Goal: Transaction & Acquisition: Purchase product/service

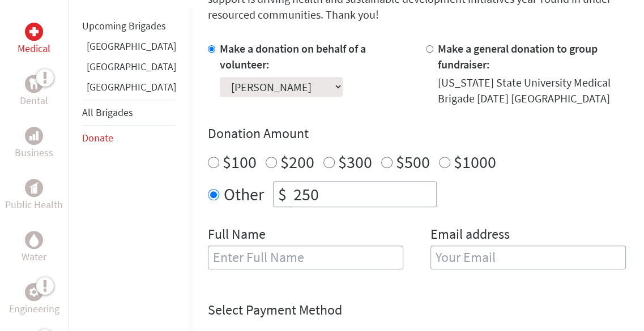
scroll to position [342, 0]
click at [289, 261] on input "text" at bounding box center [305, 257] width 195 height 24
type input "[PERSON_NAME]"
click at [431, 257] on input "email" at bounding box center [528, 257] width 195 height 24
click at [458, 258] on input "email" at bounding box center [528, 257] width 195 height 24
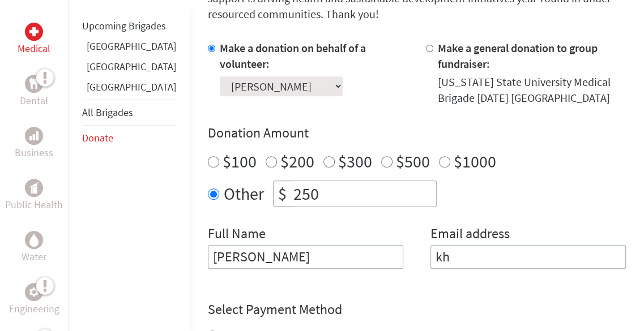
type input "k"
type input "m"
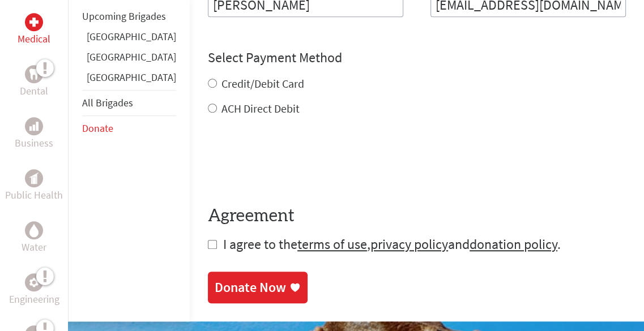
scroll to position [594, 0]
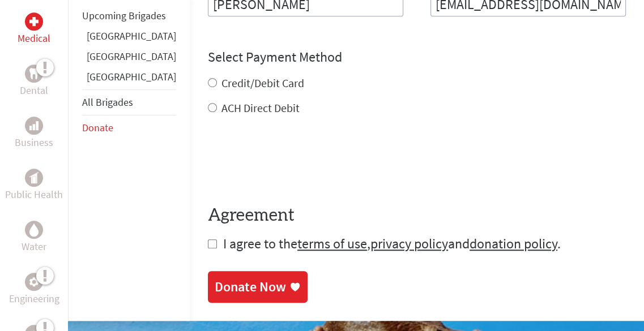
type input "[EMAIL_ADDRESS][DOMAIN_NAME]"
click at [208, 84] on div "Credit/Debit Card ACH Direct Debit" at bounding box center [417, 95] width 418 height 41
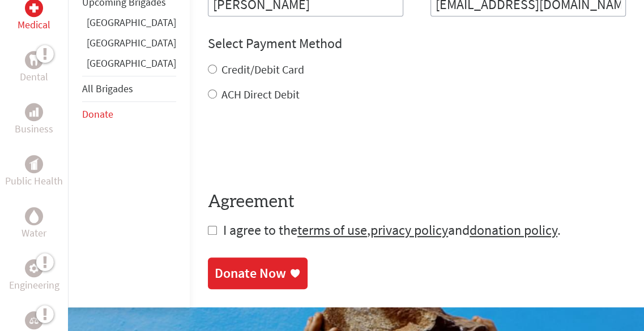
click at [208, 67] on input "Credit/Debit Card" at bounding box center [212, 69] width 9 height 9
radio input "true"
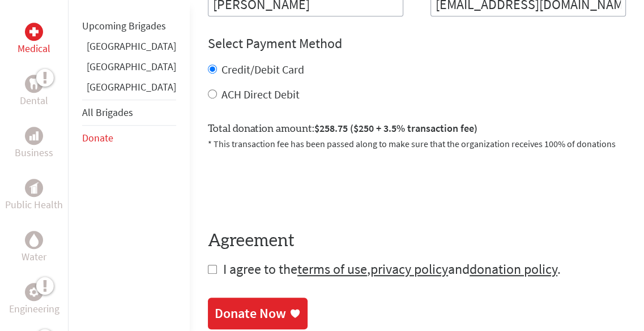
click at [218, 314] on div "Donate Now" at bounding box center [250, 314] width 71 height 18
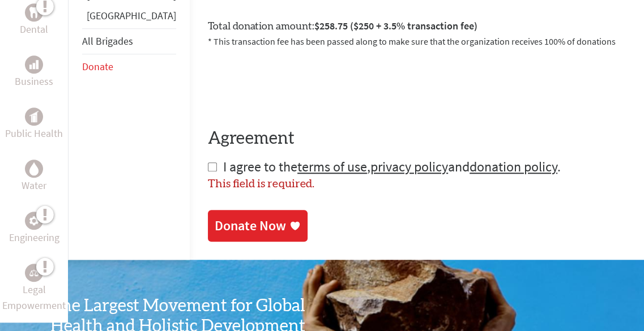
scroll to position [698, 0]
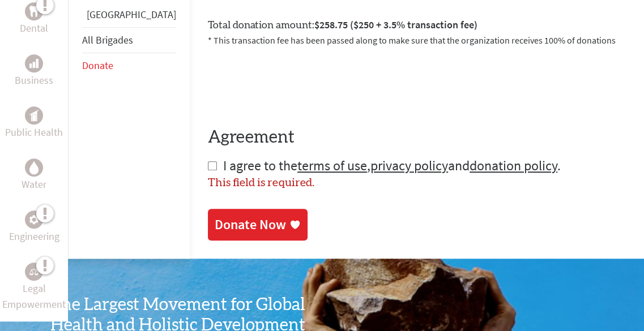
click at [208, 163] on input "checkbox" at bounding box center [212, 165] width 9 height 9
checkbox input "true"
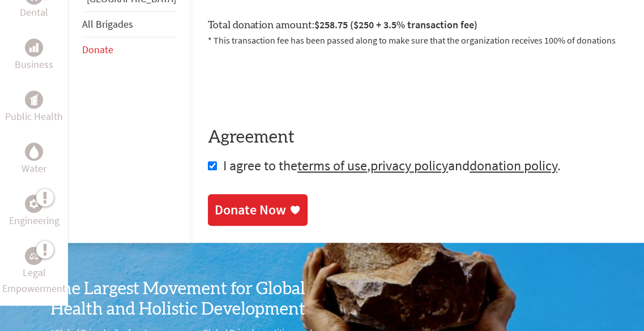
click at [228, 218] on div "Donate Now" at bounding box center [250, 210] width 71 height 18
